Goal: Task Accomplishment & Management: Use online tool/utility

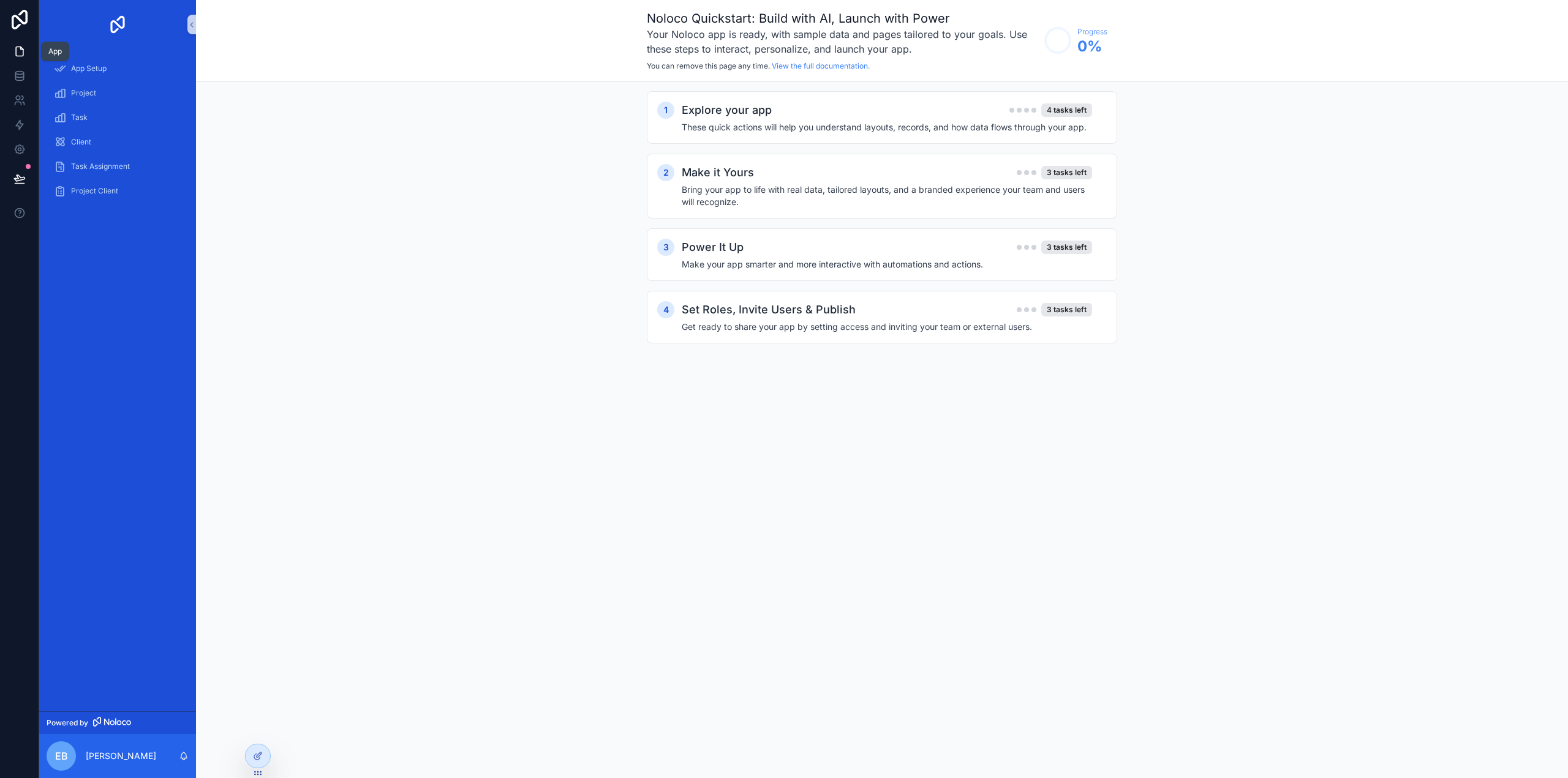
click at [12, 58] on link at bounding box center [19, 51] width 39 height 24
click at [89, 64] on span "App Setup" at bounding box center [88, 69] width 36 height 9
click at [92, 96] on span "Project" at bounding box center [84, 93] width 25 height 9
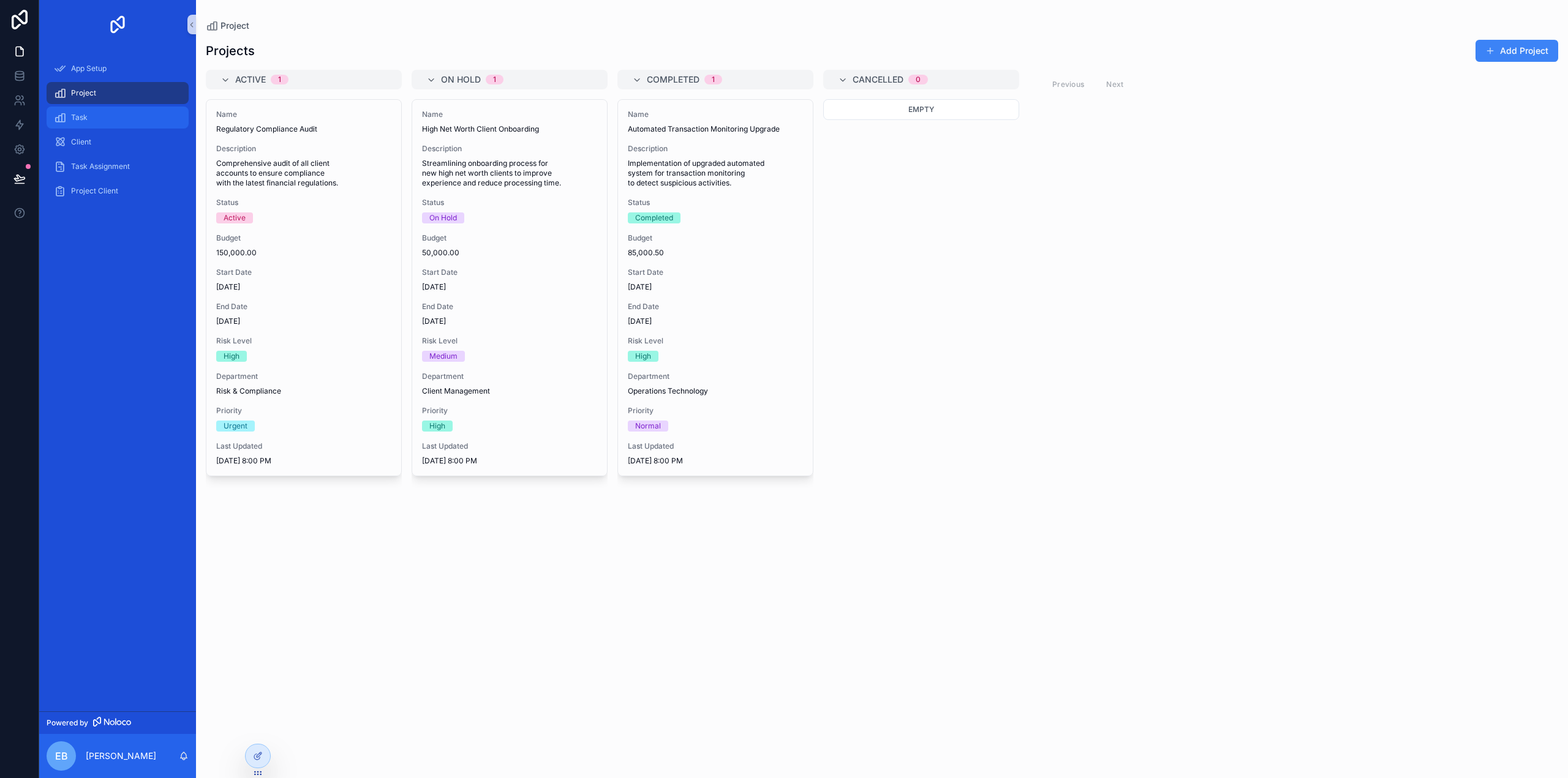
click at [71, 115] on span "Task" at bounding box center [79, 118] width 17 height 9
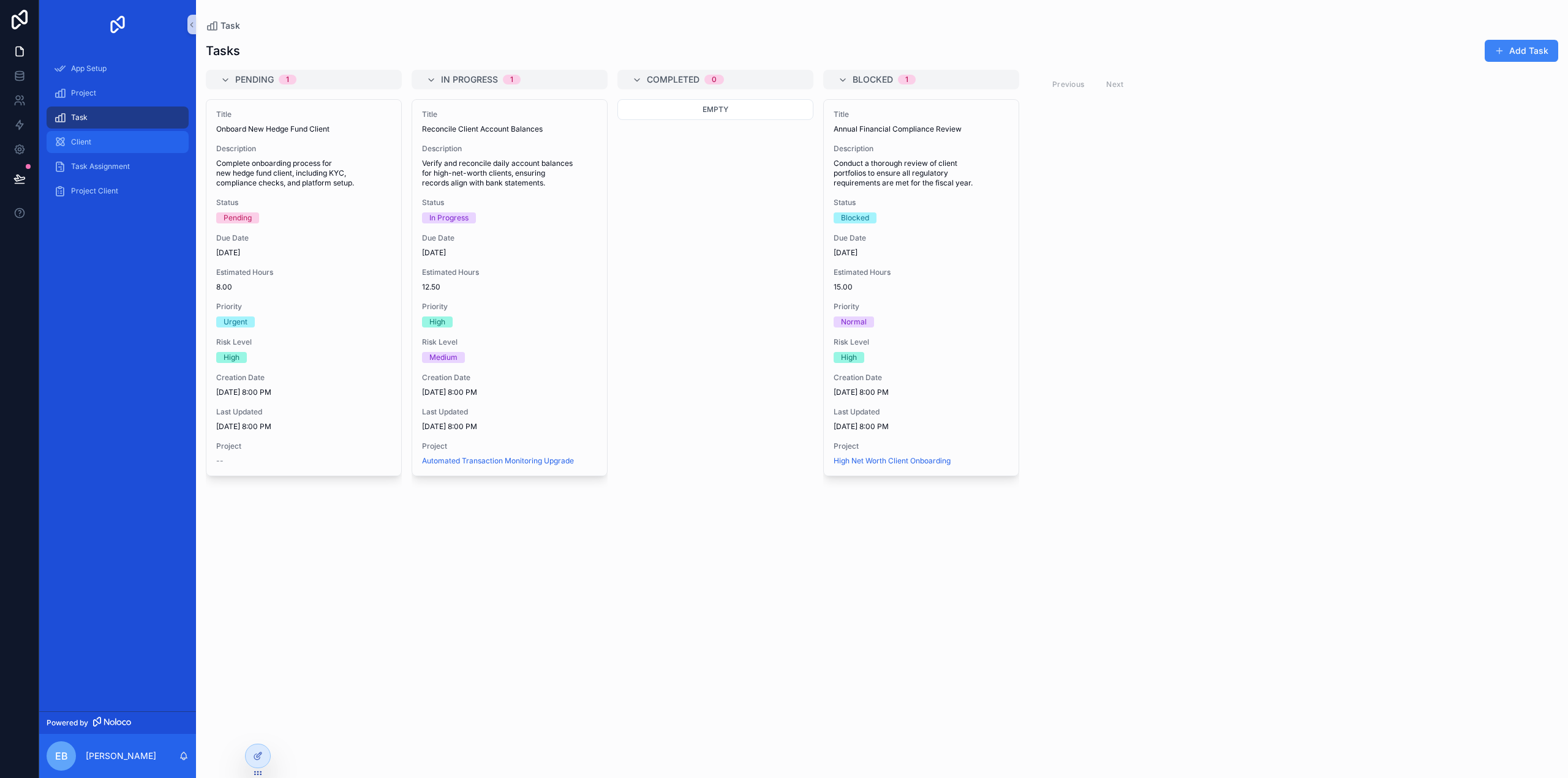
click at [111, 146] on div "Client" at bounding box center [117, 141] width 127 height 20
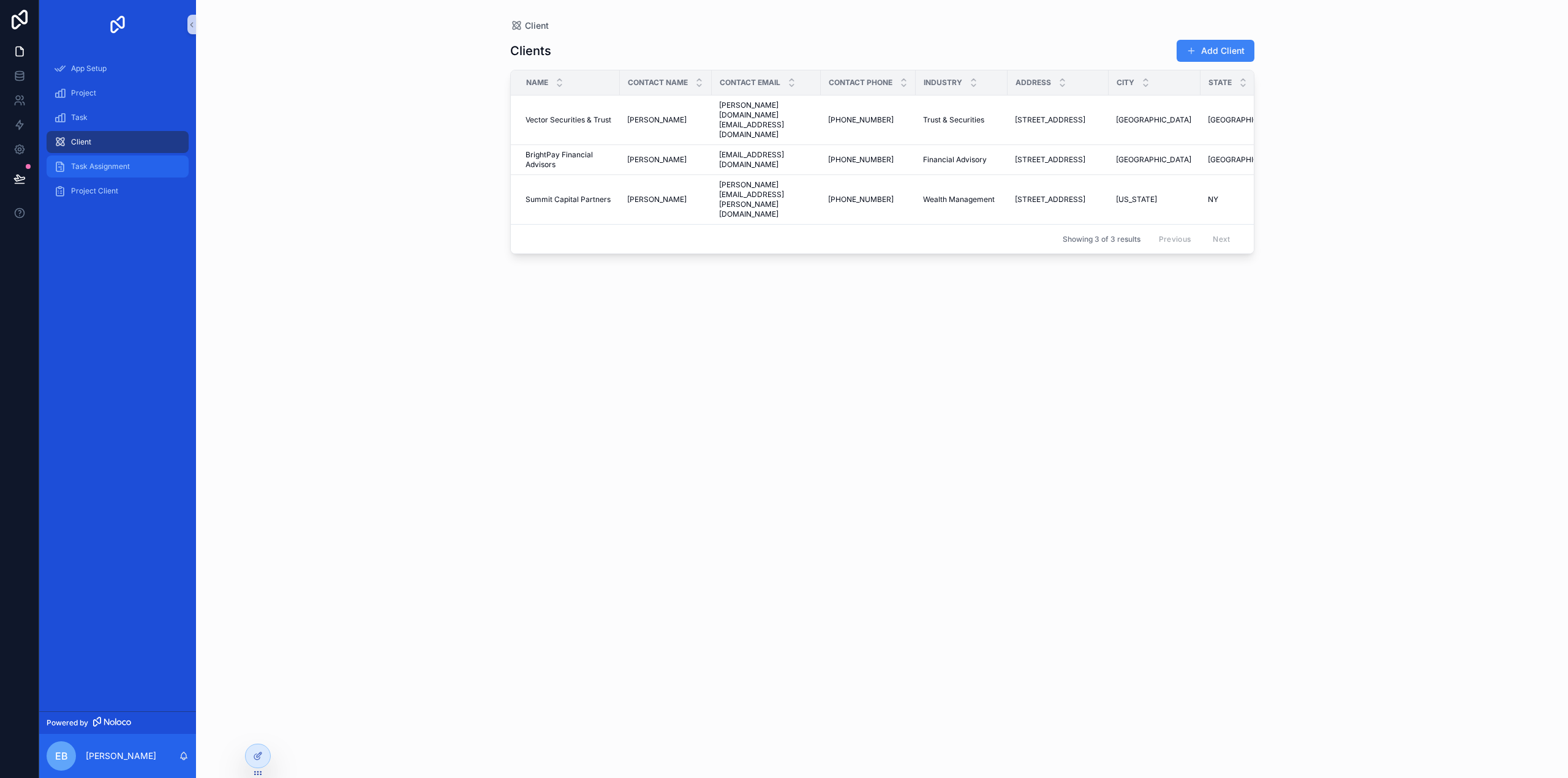
click at [102, 167] on span "Task Assignment" at bounding box center [100, 167] width 58 height 9
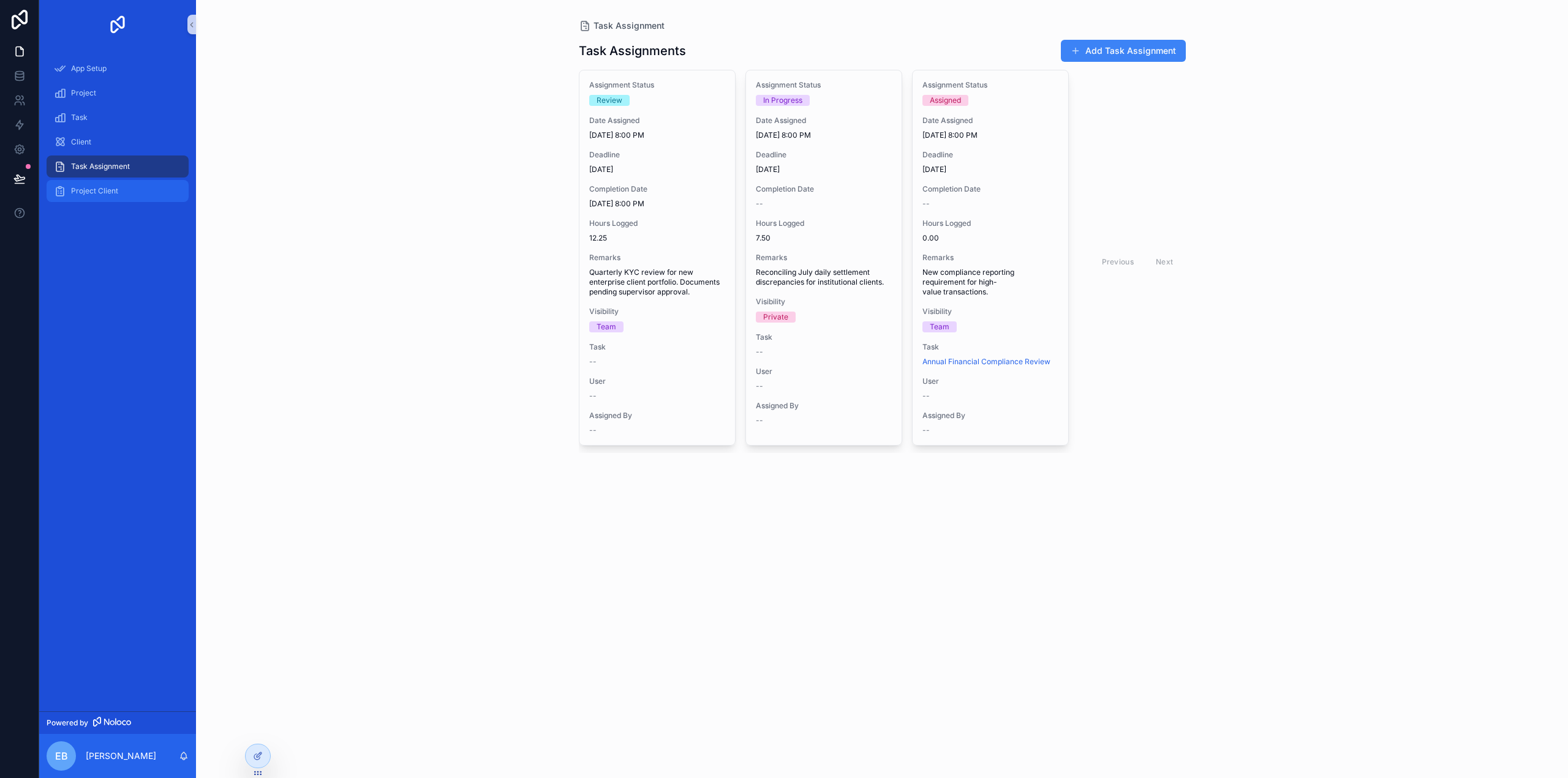
click at [105, 182] on div "Project Client" at bounding box center [117, 190] width 127 height 20
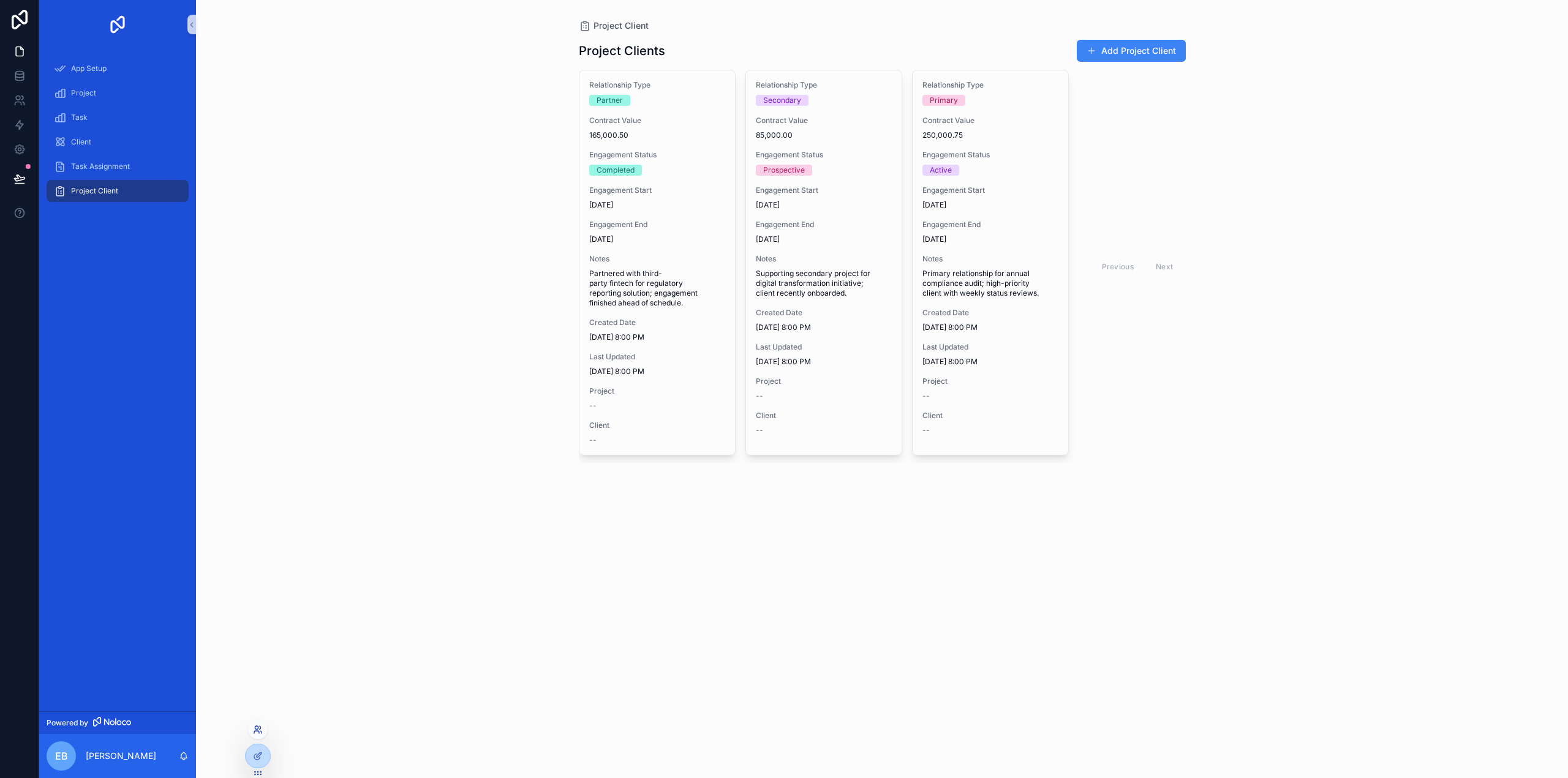
click at [253, 729] on icon at bounding box center [258, 730] width 9 height 9
click at [256, 754] on icon at bounding box center [257, 757] width 6 height 6
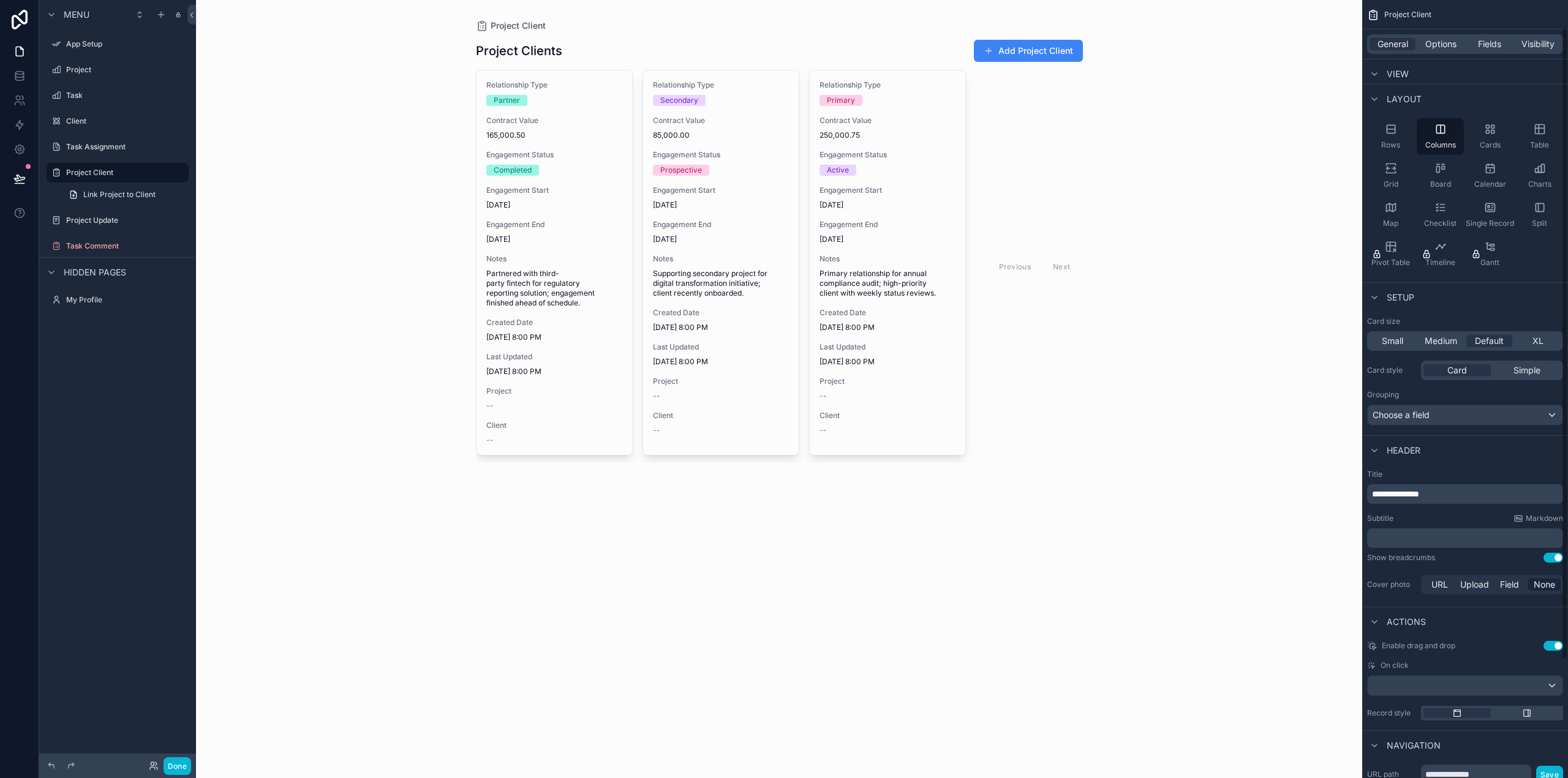
scroll to position [179, 0]
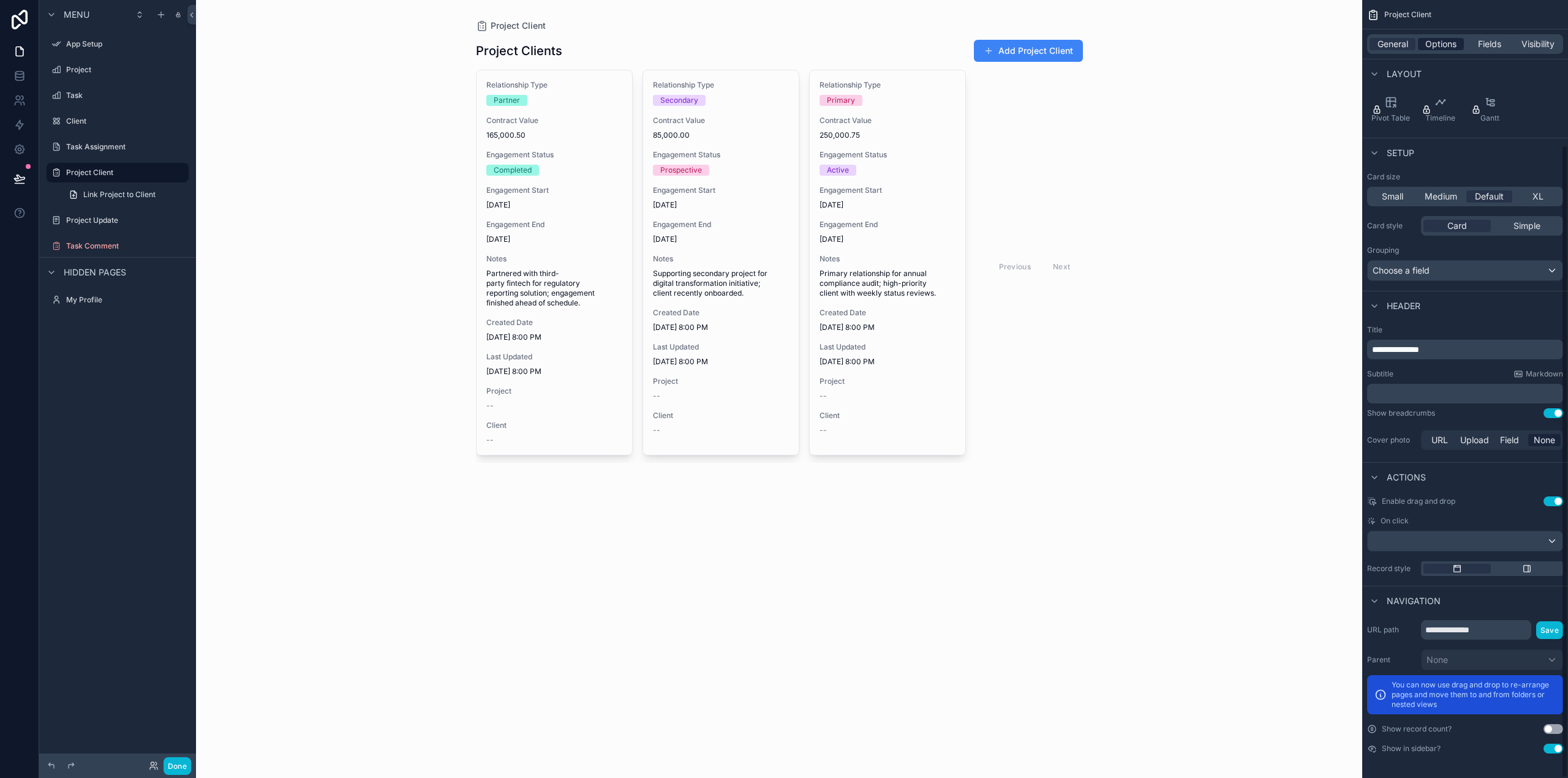
click at [1435, 47] on span "Options" at bounding box center [1441, 44] width 32 height 13
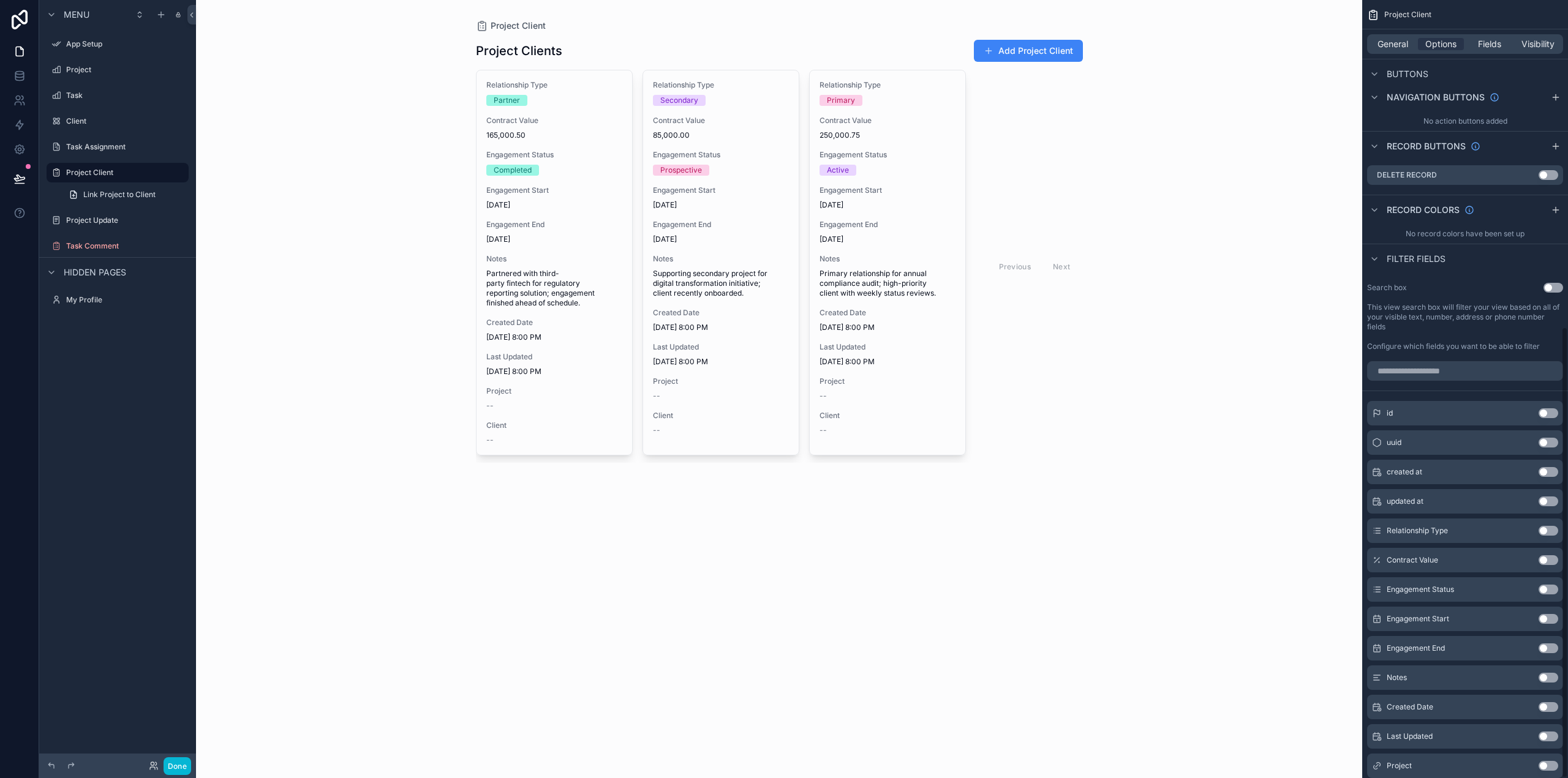
scroll to position [562, 0]
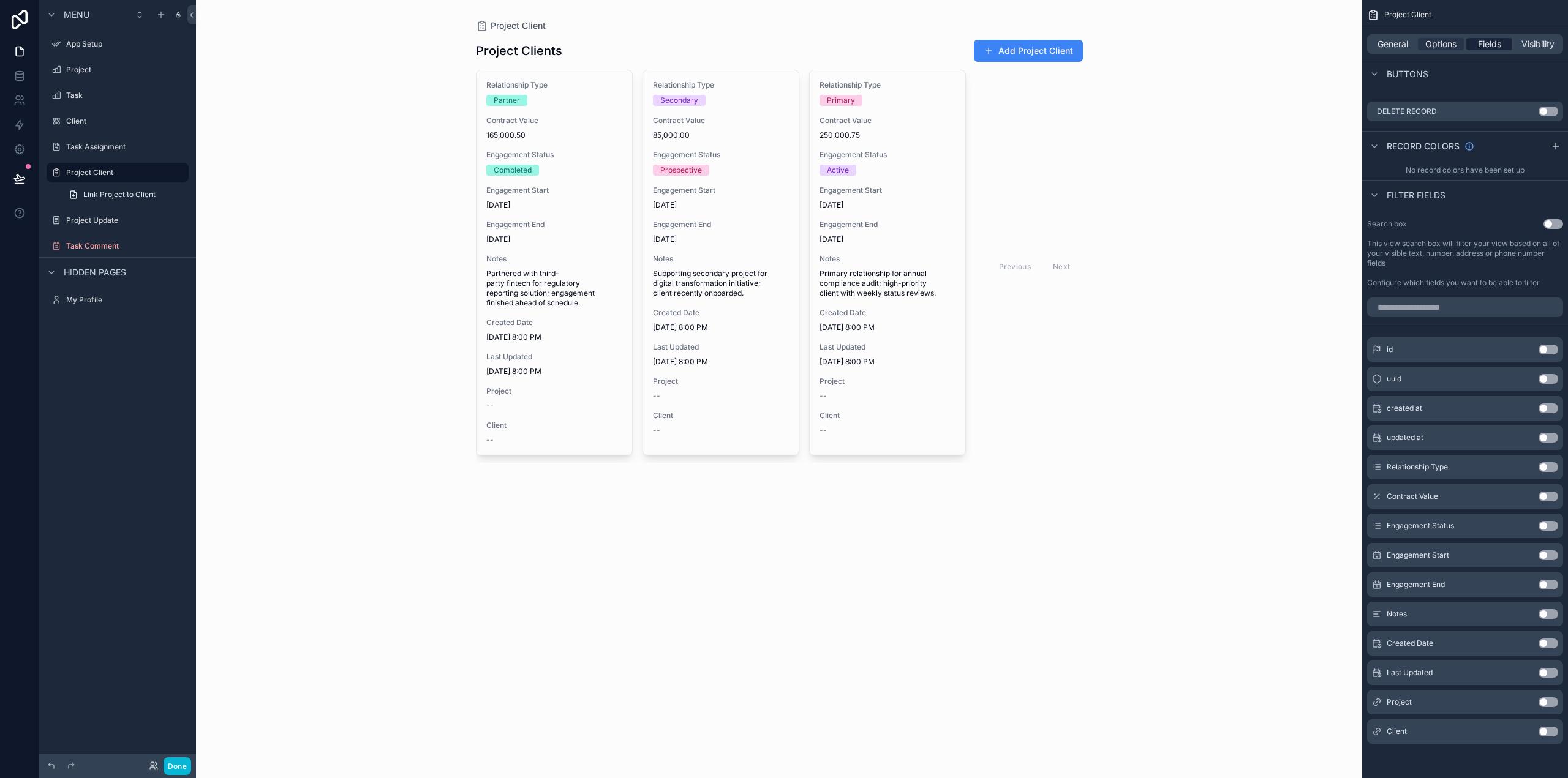
click at [1483, 42] on span "Fields" at bounding box center [1489, 44] width 23 height 13
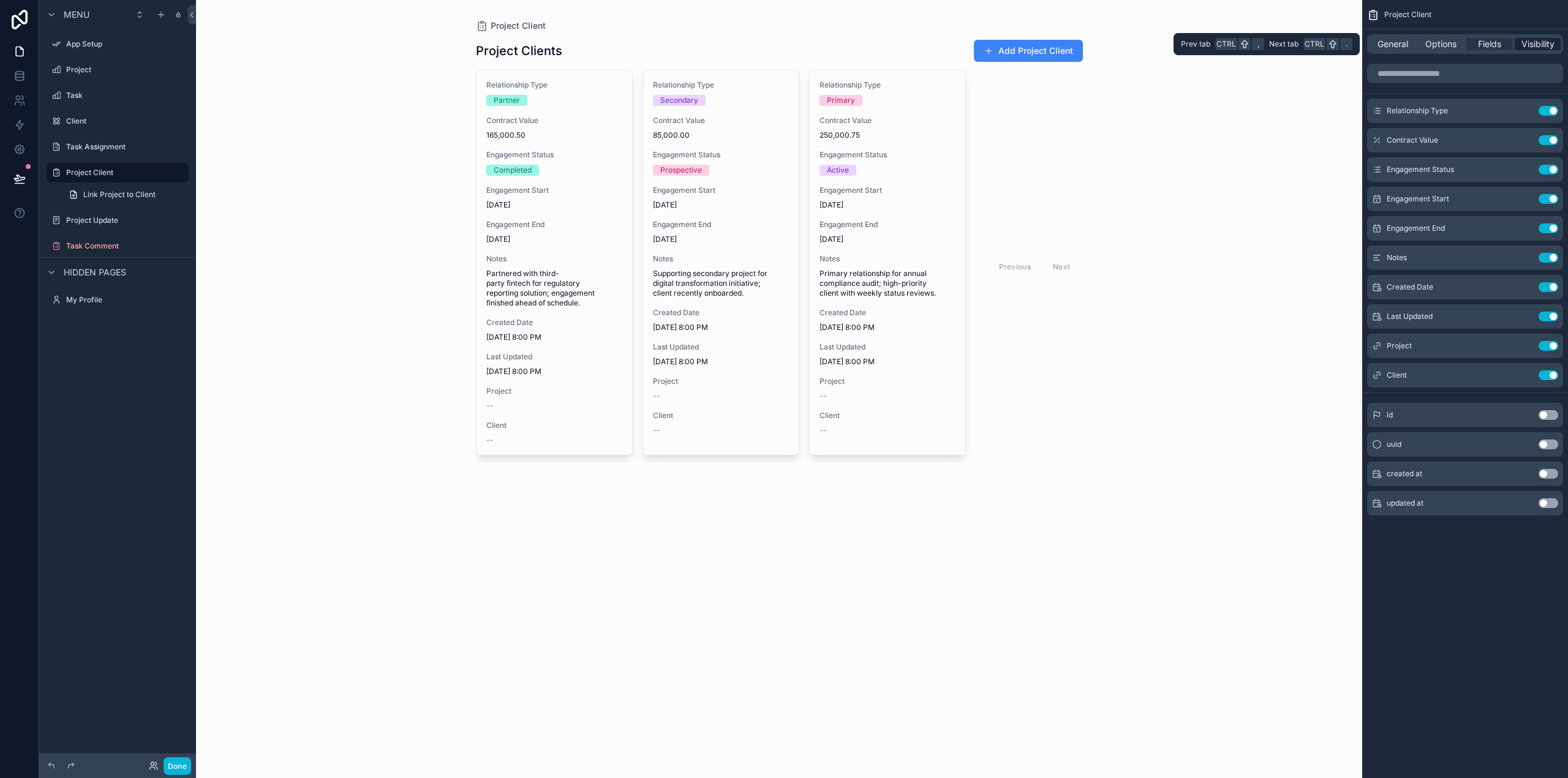
click at [1541, 41] on span "Visibility" at bounding box center [1538, 44] width 33 height 13
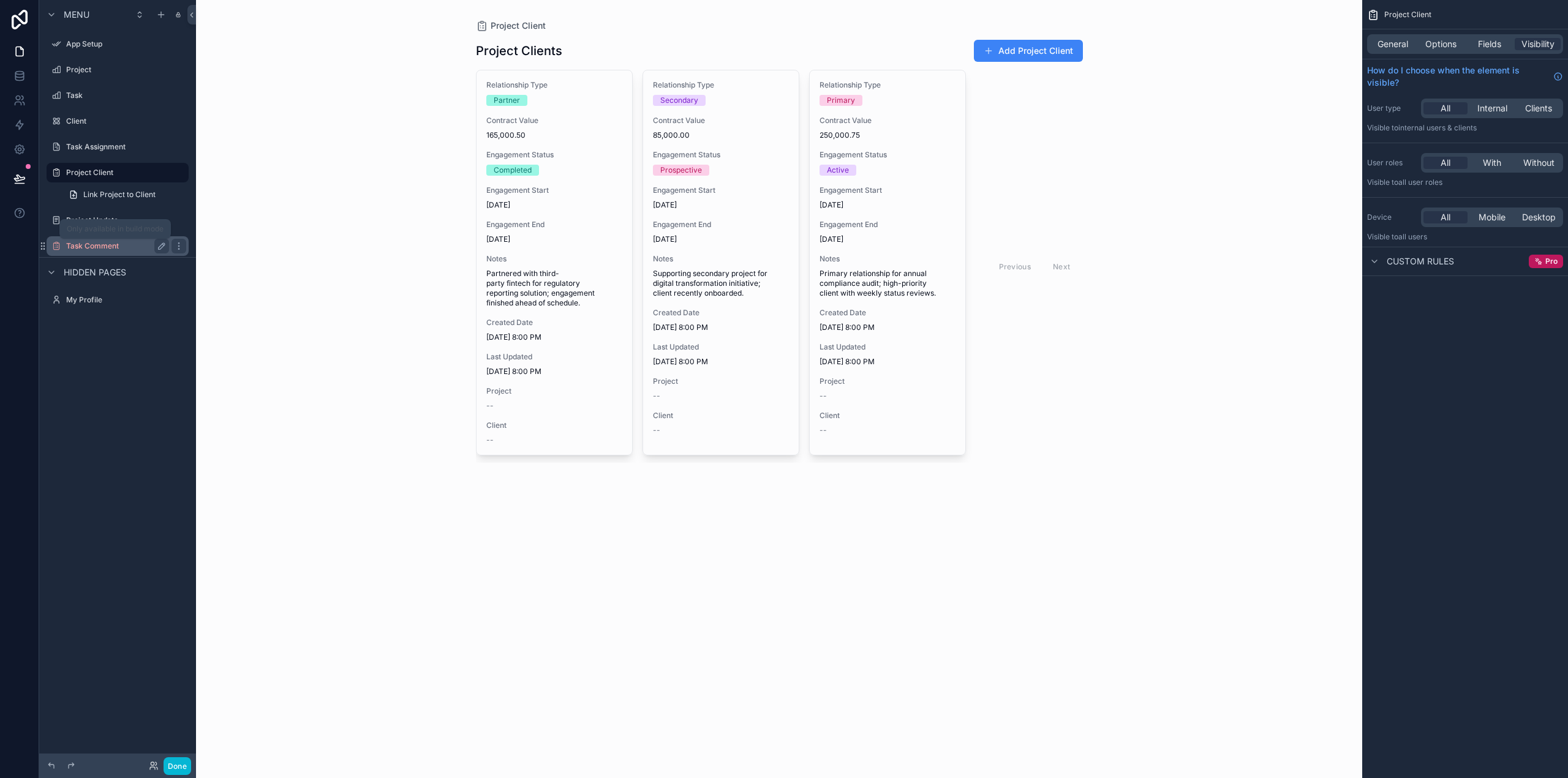
click at [81, 244] on label "Task Comment" at bounding box center [115, 246] width 98 height 9
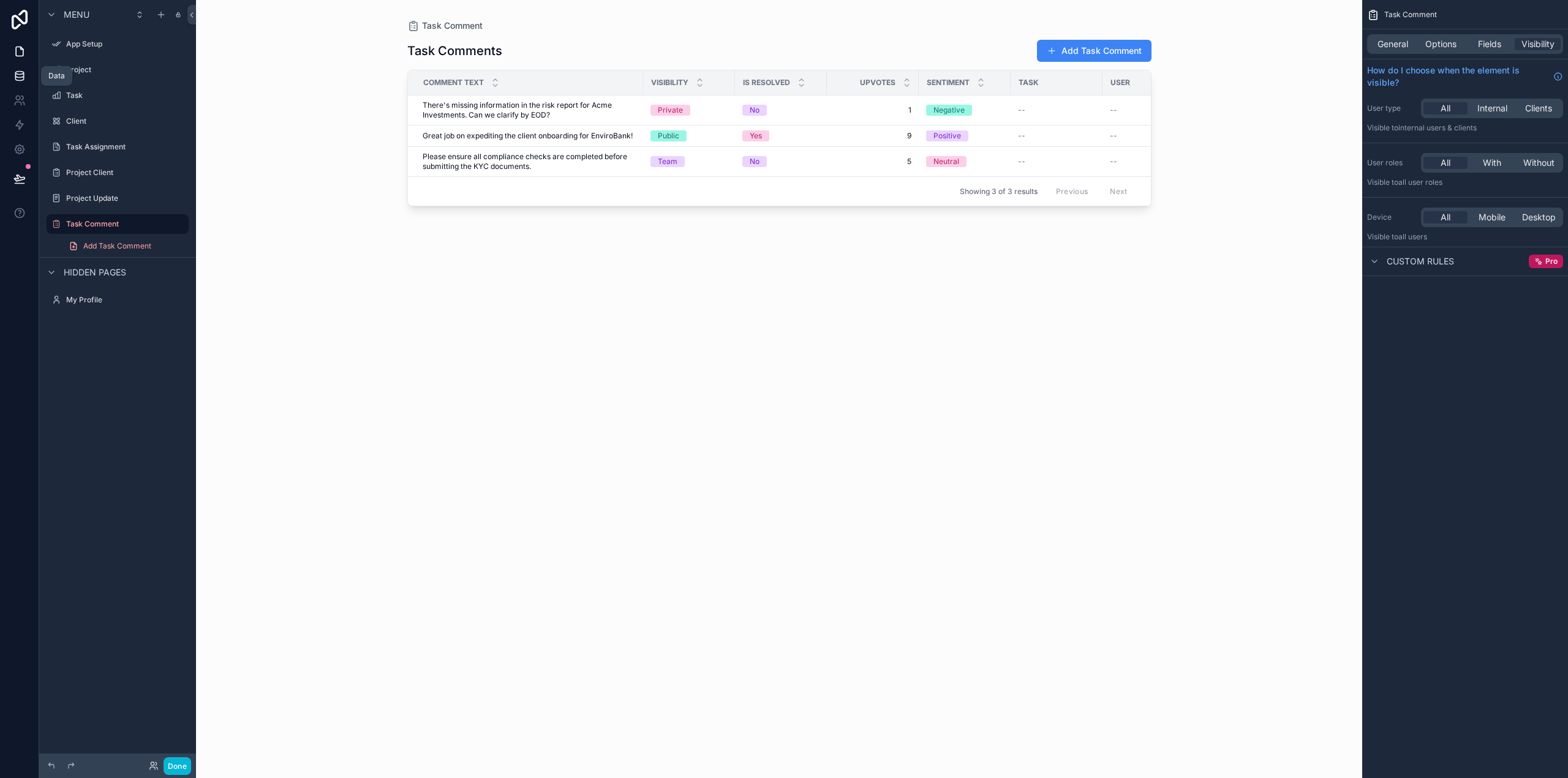
click at [13, 75] on link at bounding box center [19, 76] width 39 height 24
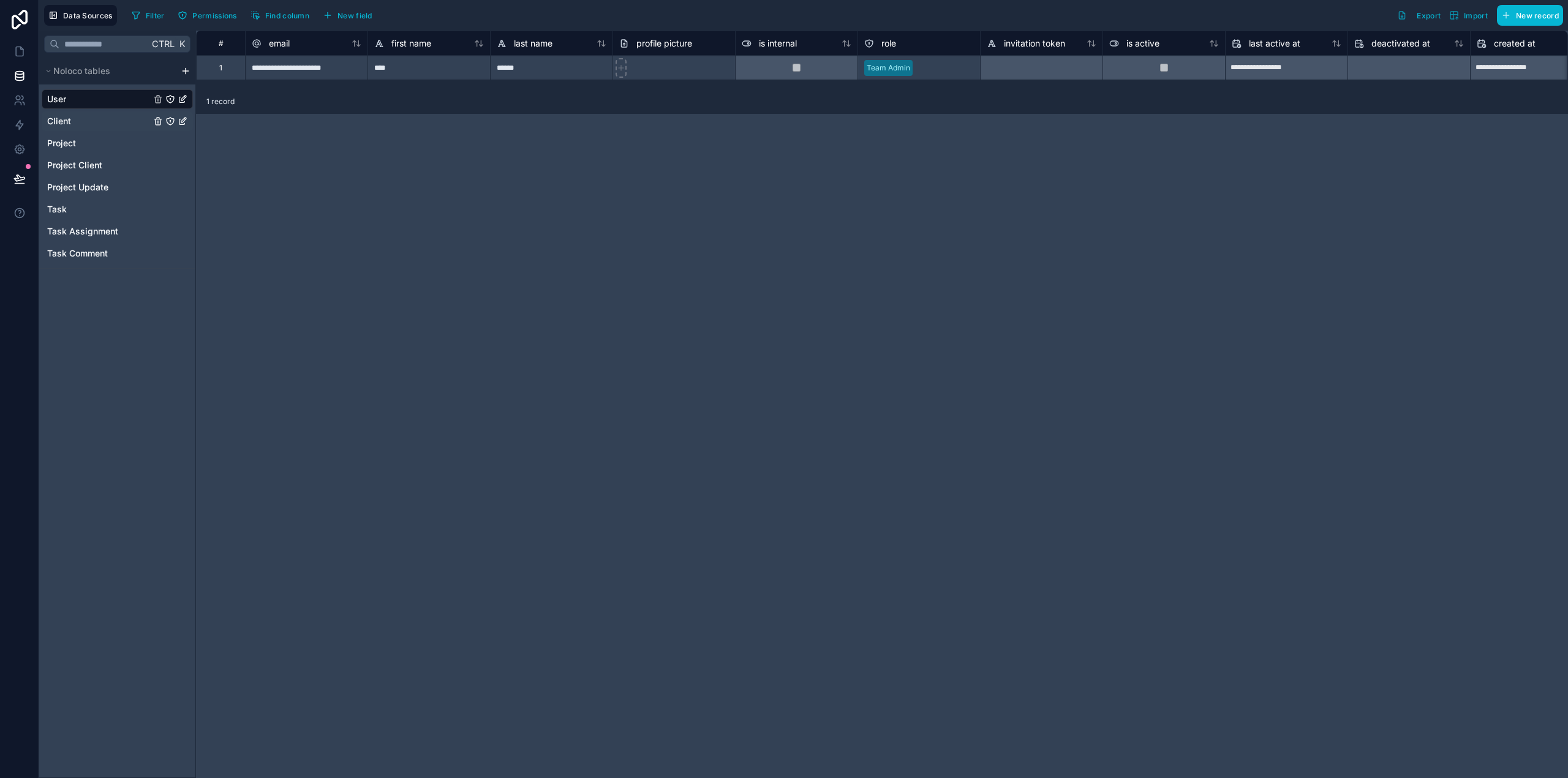
click at [62, 126] on span "Client" at bounding box center [59, 122] width 24 height 13
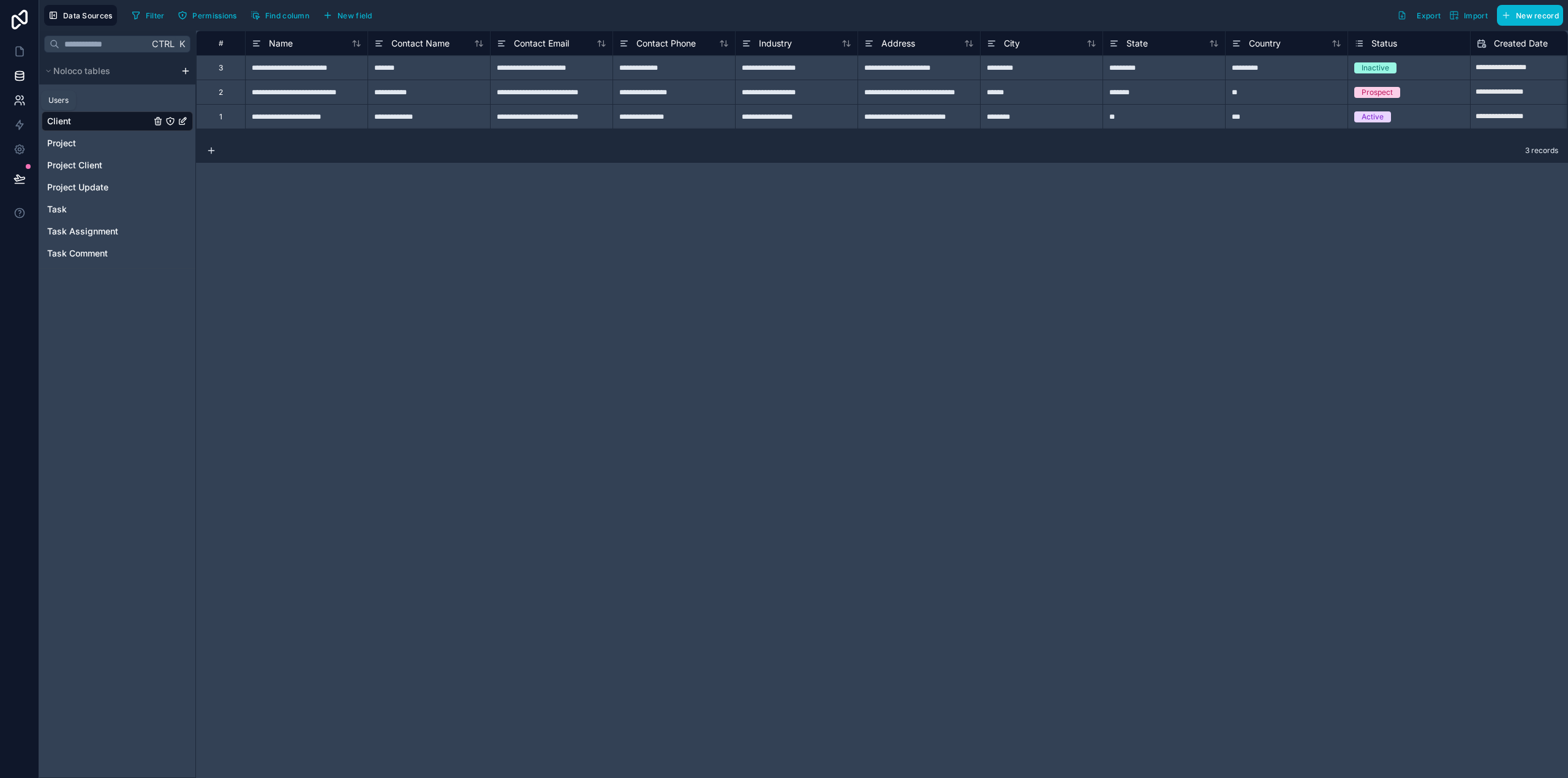
click at [17, 109] on link at bounding box center [19, 100] width 39 height 24
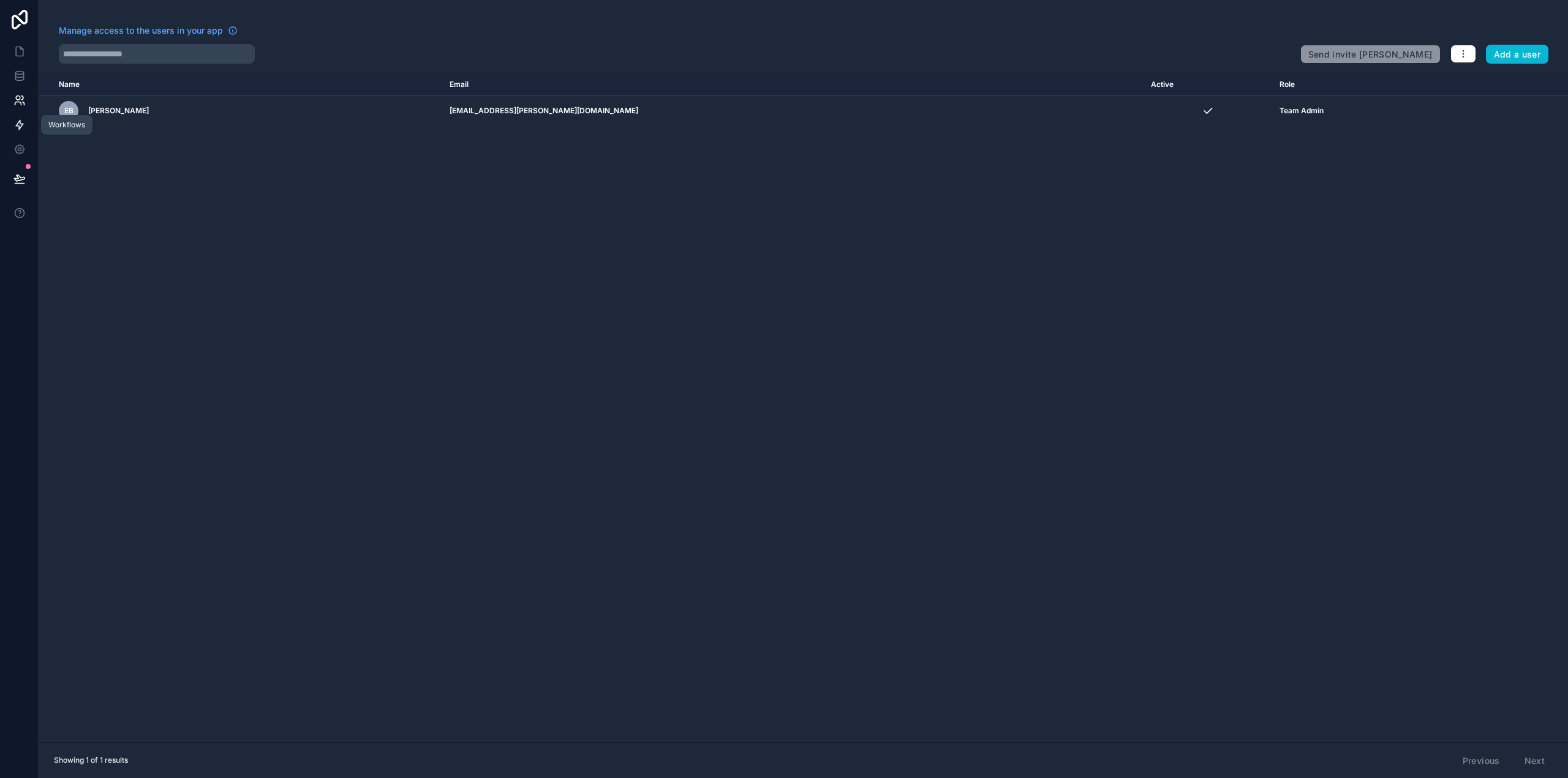
click at [18, 119] on icon at bounding box center [20, 125] width 13 height 13
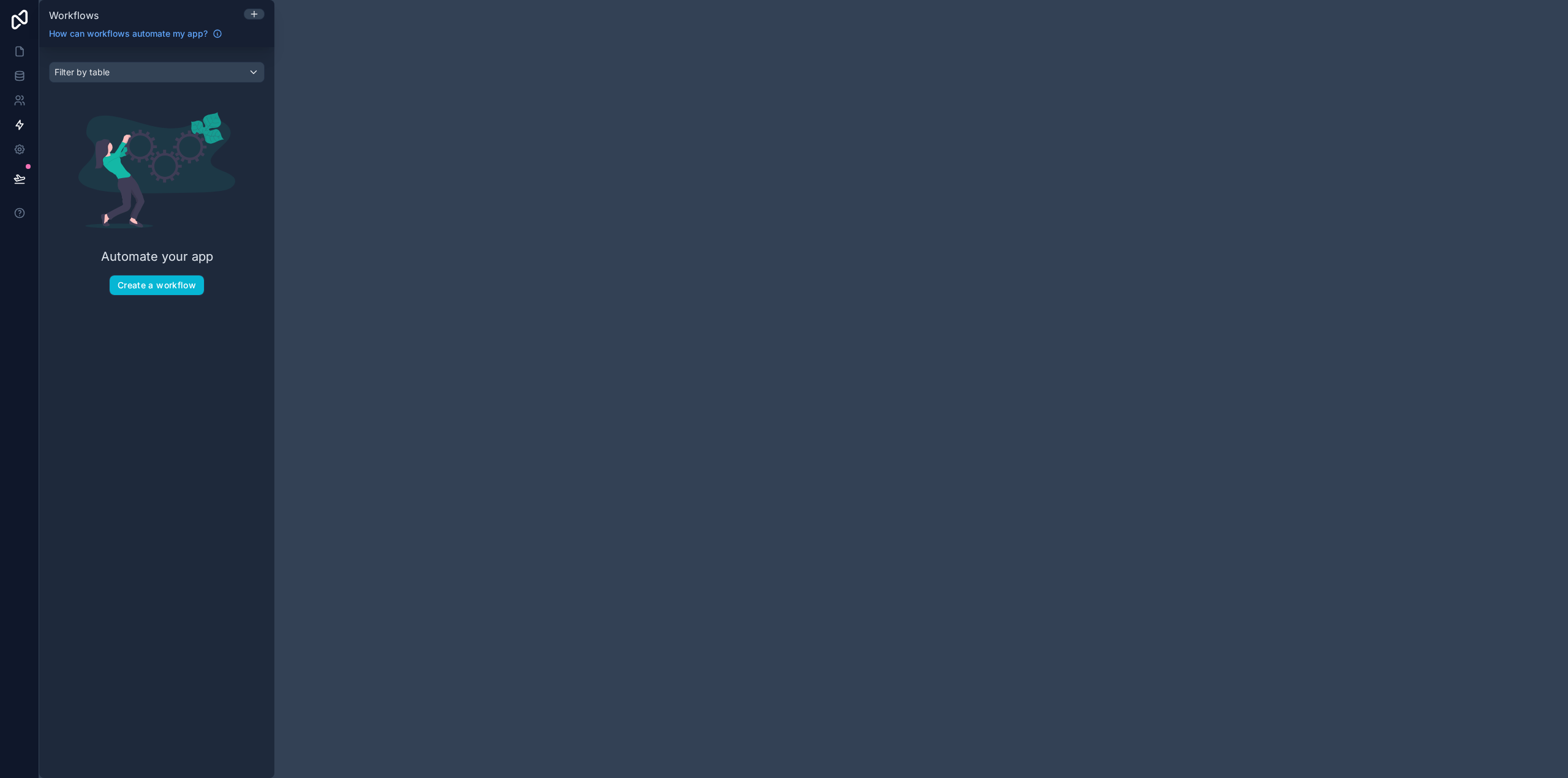
drag, startPoint x: 186, startPoint y: 297, endPoint x: 176, endPoint y: 266, distance: 32.6
click at [184, 290] on div "Automate your app Create a workflow" at bounding box center [156, 204] width 216 height 223
click at [176, 266] on div "Automate your app Create a workflow" at bounding box center [156, 204] width 216 height 223
click at [176, 281] on button "Create a workflow" at bounding box center [156, 285] width 94 height 20
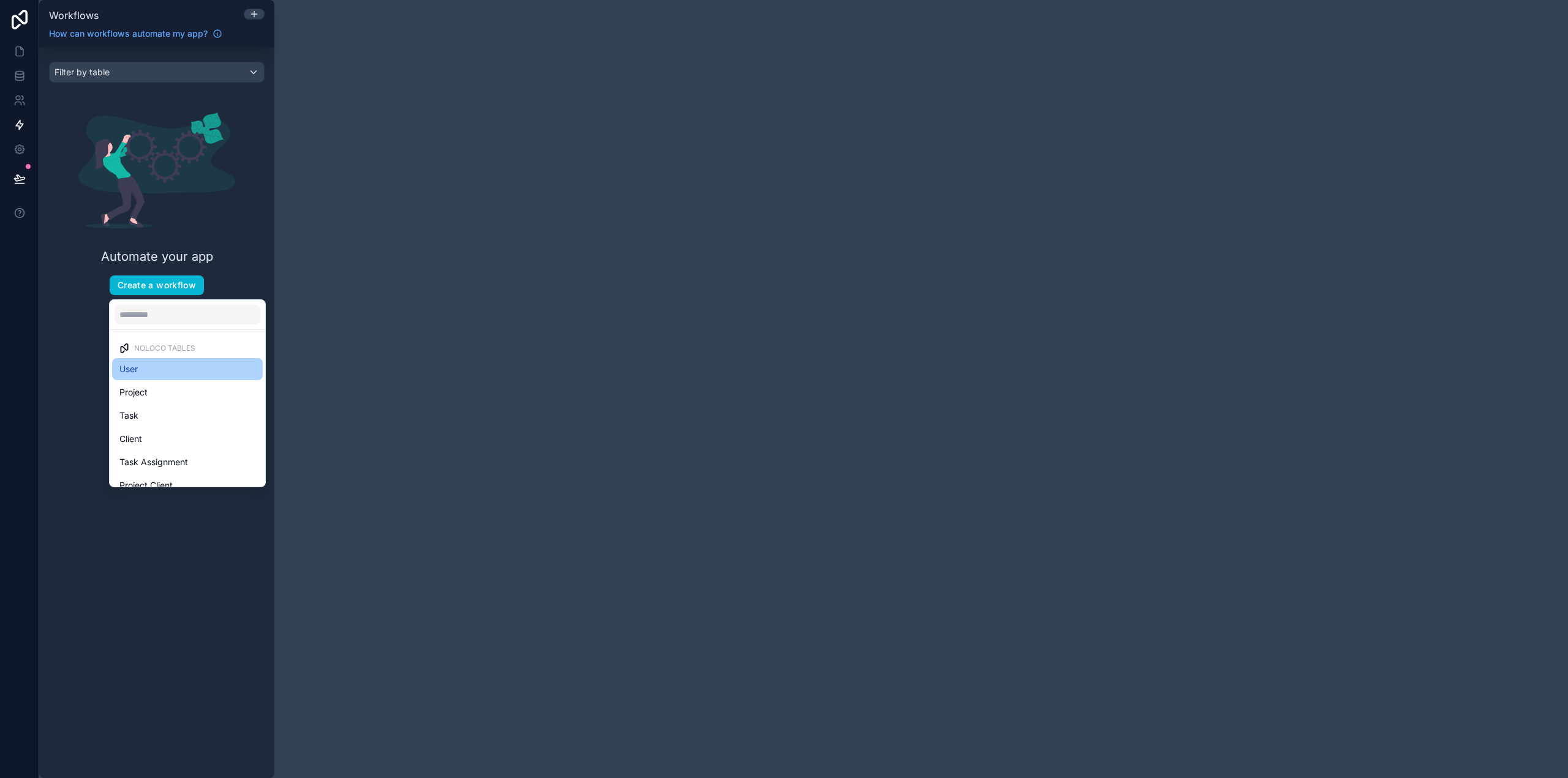
click at [159, 369] on div "User" at bounding box center [187, 369] width 136 height 15
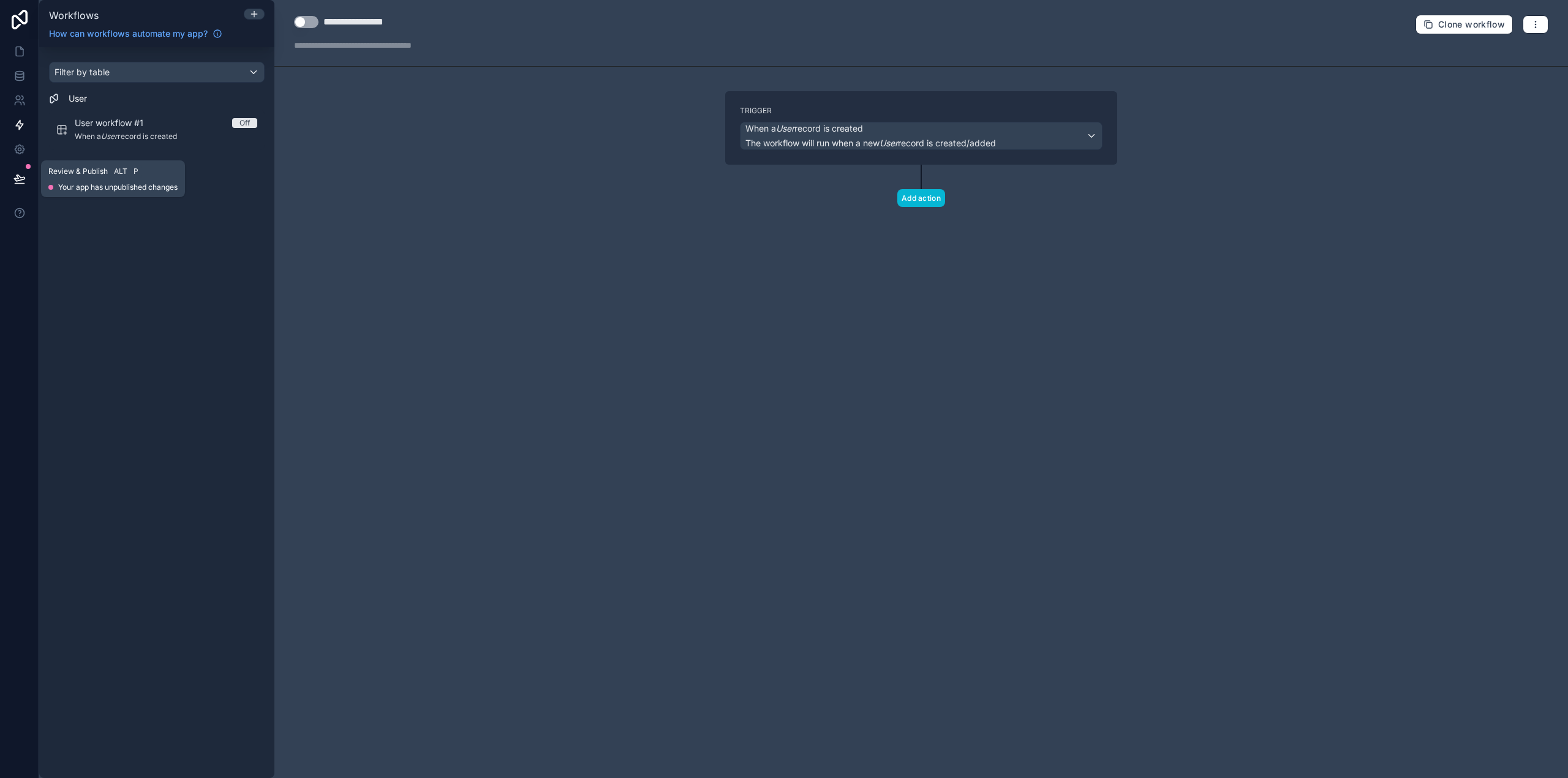
click at [19, 177] on icon at bounding box center [19, 179] width 10 height 6
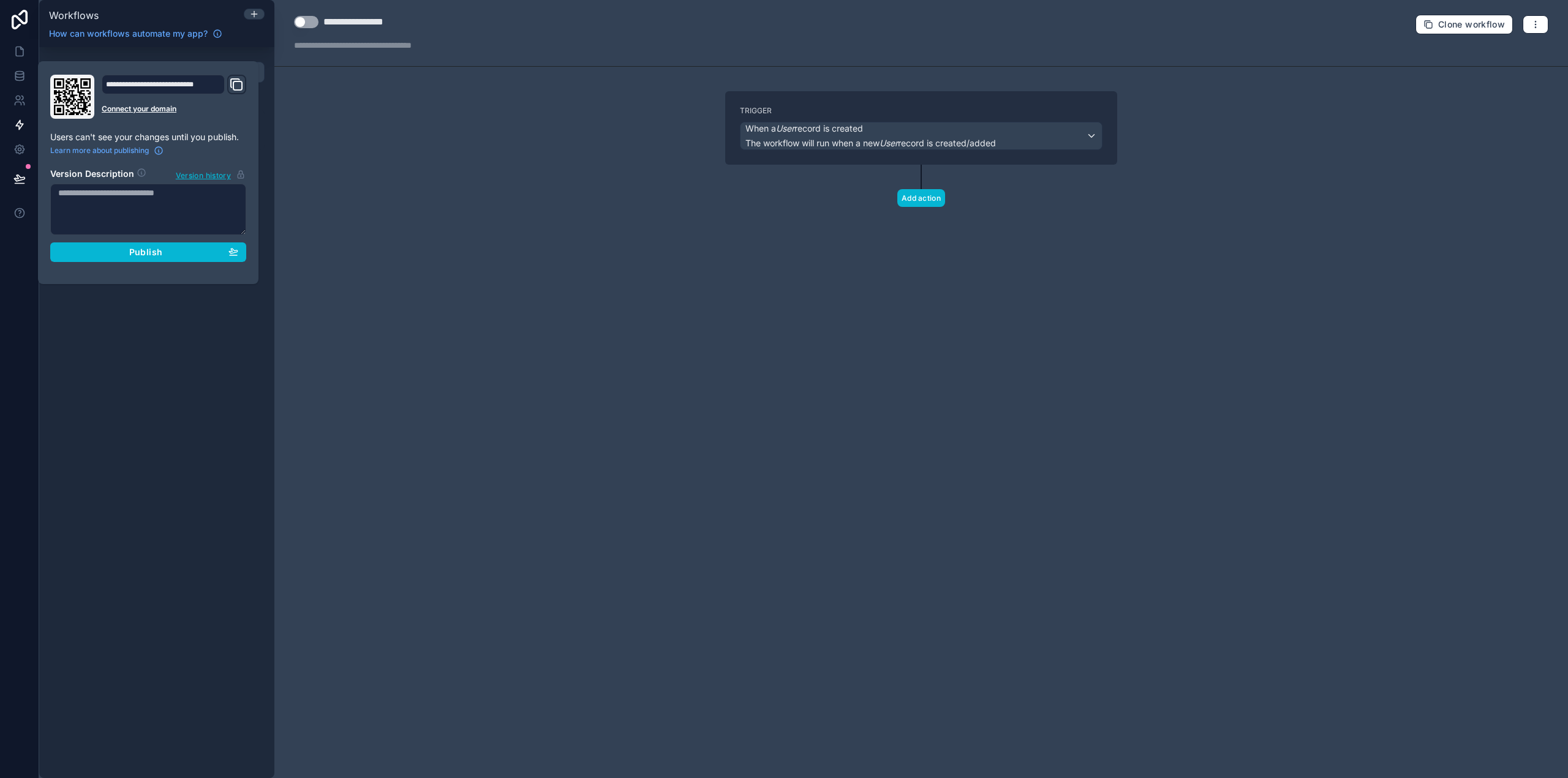
click at [1290, 276] on div "**********" at bounding box center [920, 389] width 1293 height 778
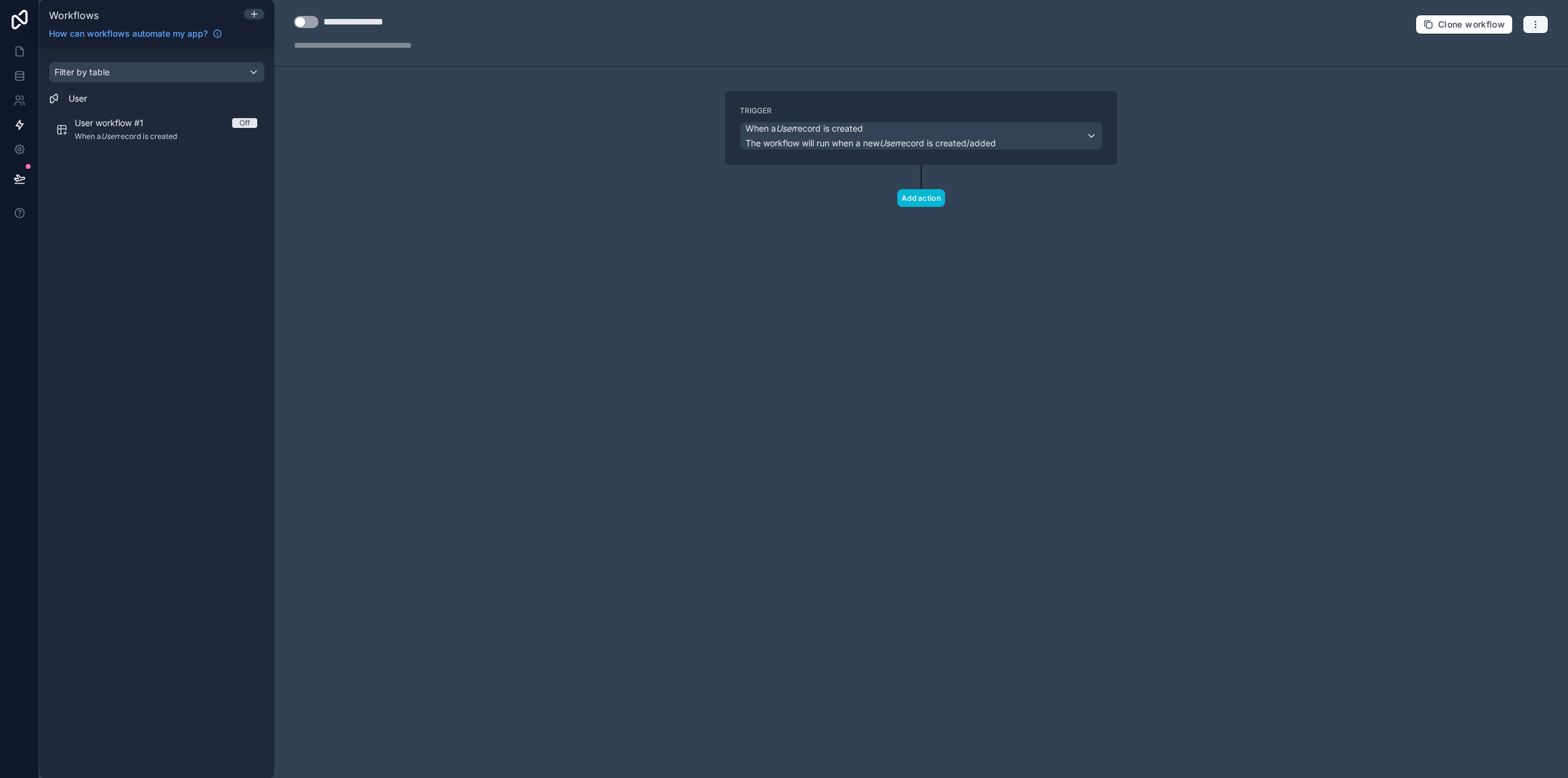
click at [1531, 20] on icon "button" at bounding box center [1535, 24] width 9 height 9
